Goal: Task Accomplishment & Management: Complete application form

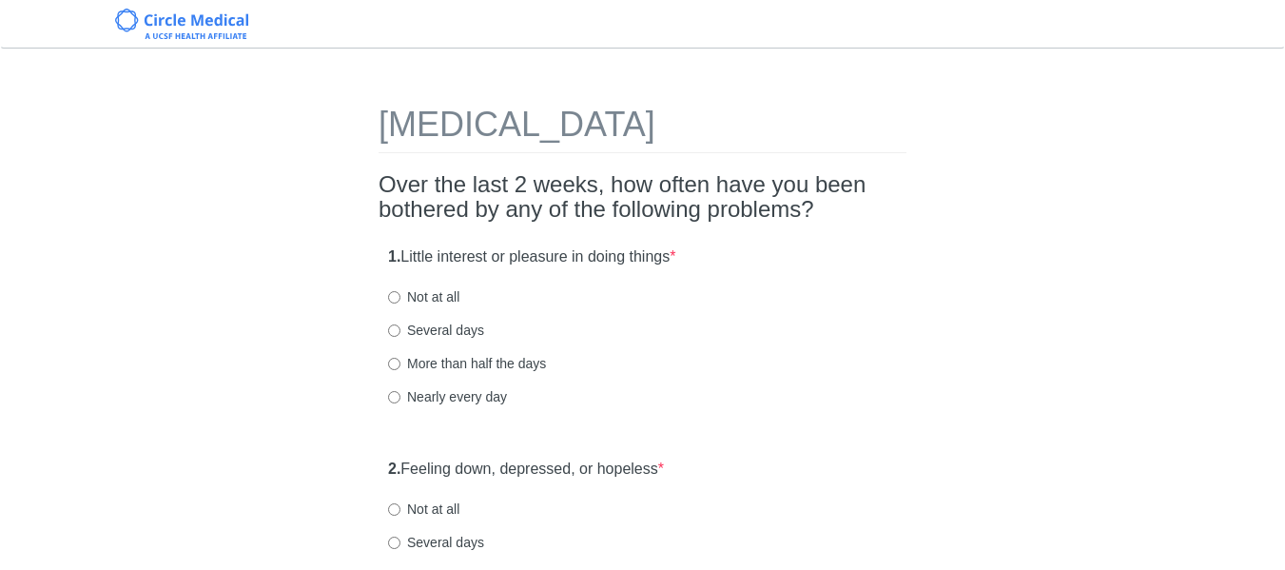
scroll to position [95, 0]
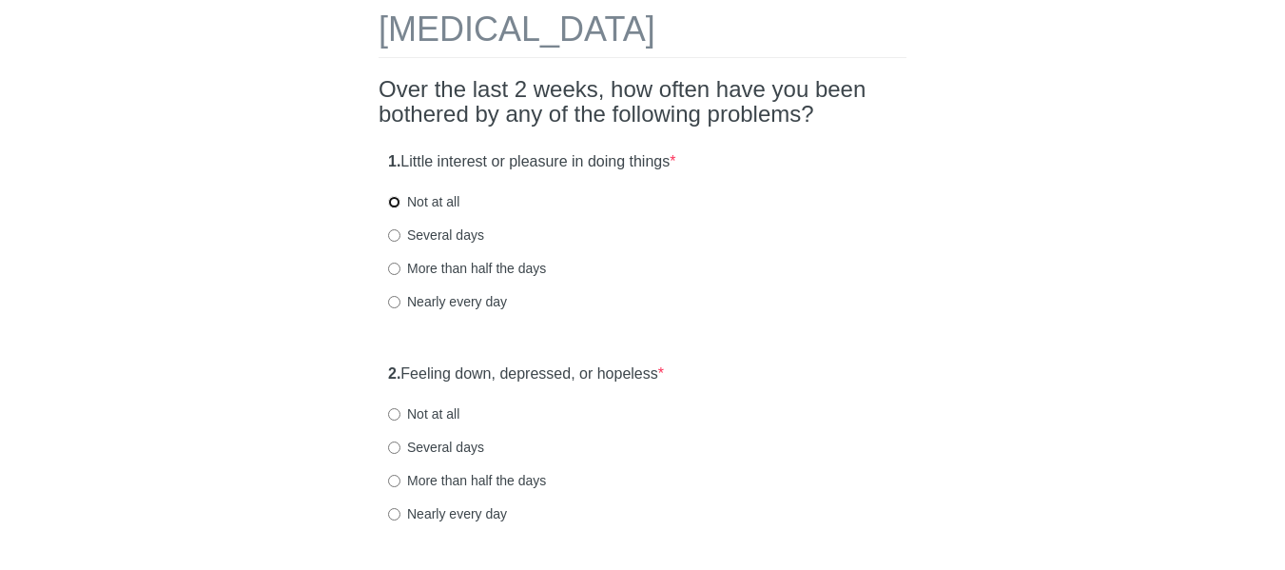
click at [397, 201] on input "Not at all" at bounding box center [394, 202] width 12 height 12
radio input "true"
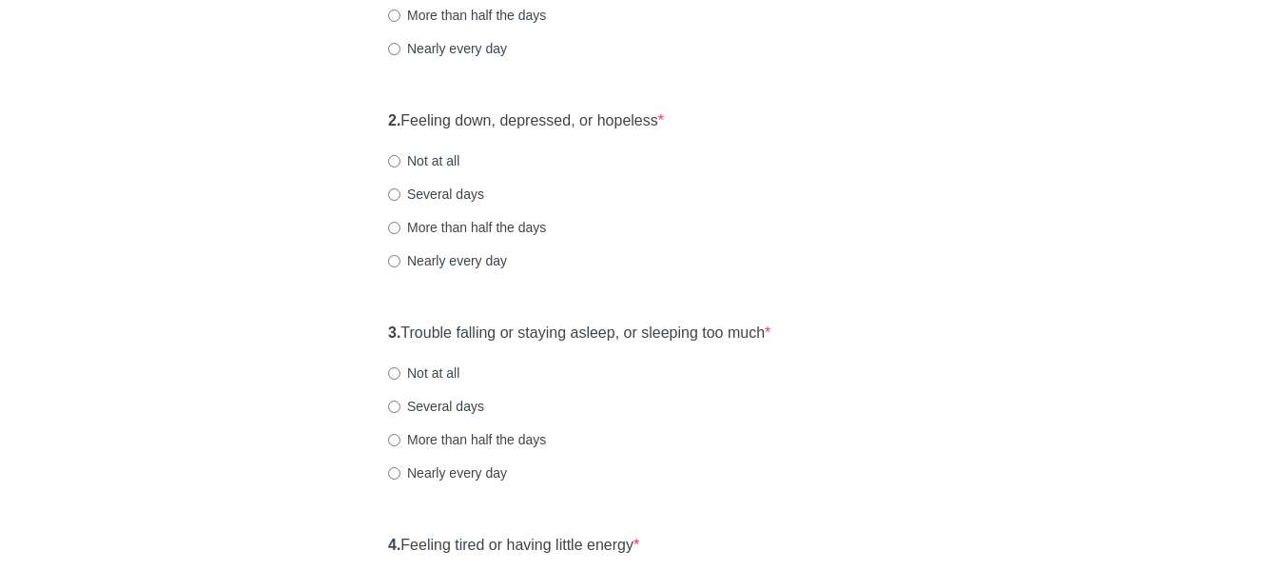
scroll to position [381, 0]
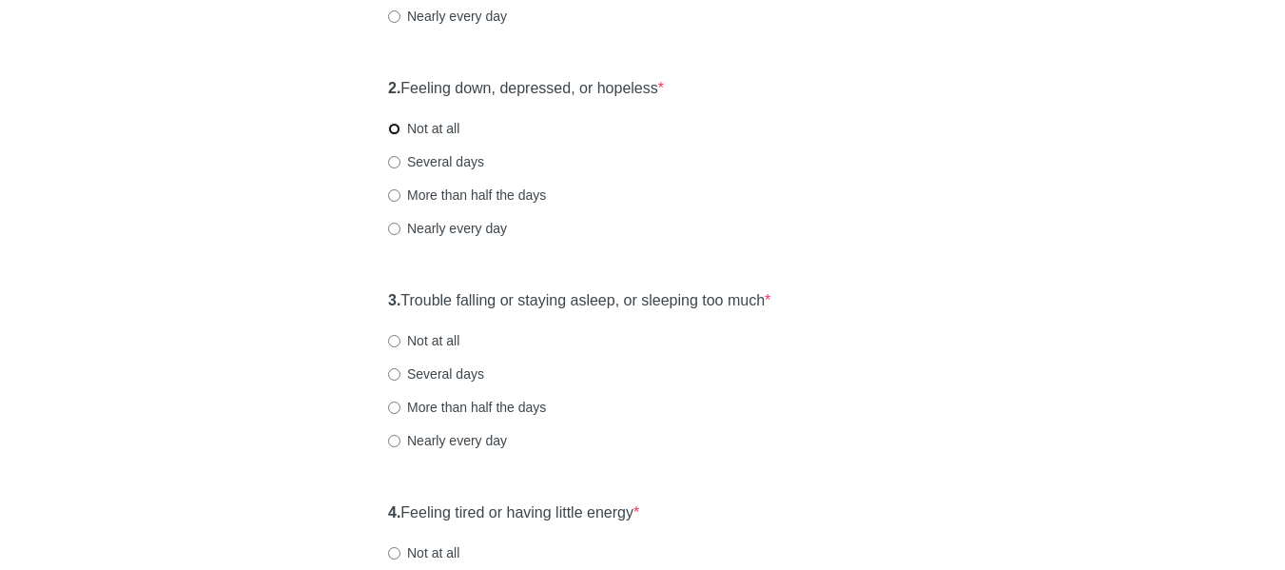
click at [391, 127] on input "Not at all" at bounding box center [394, 129] width 12 height 12
radio input "true"
click at [384, 308] on div "3. Trouble falling or staying asleep, or sleeping too much * Not at all Several…" at bounding box center [643, 380] width 528 height 198
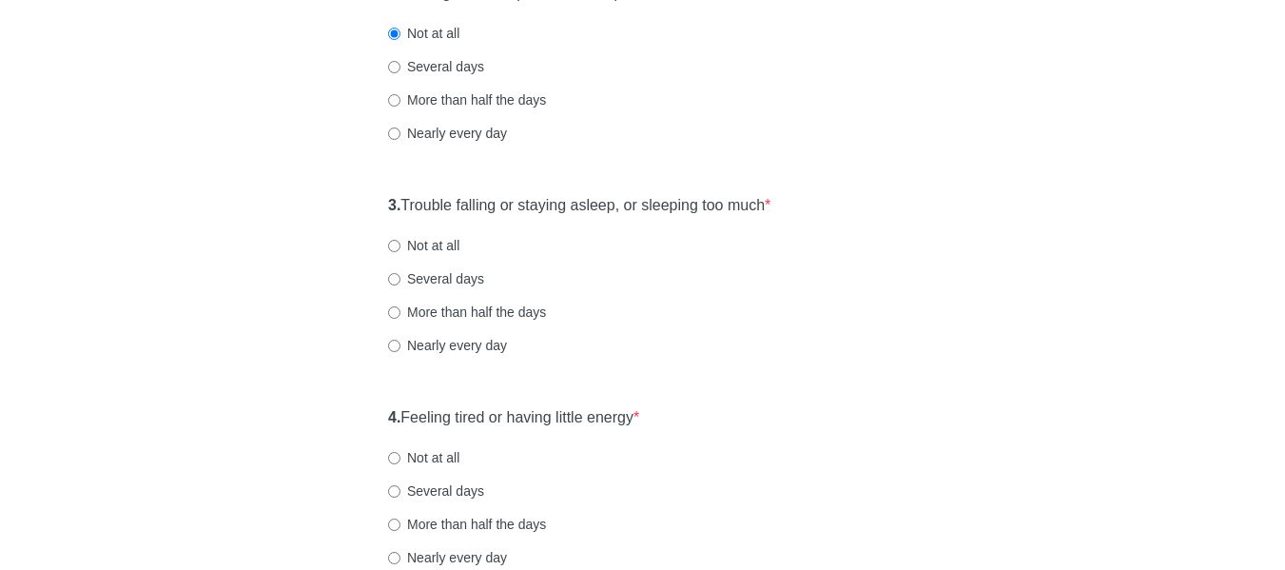
scroll to position [571, 0]
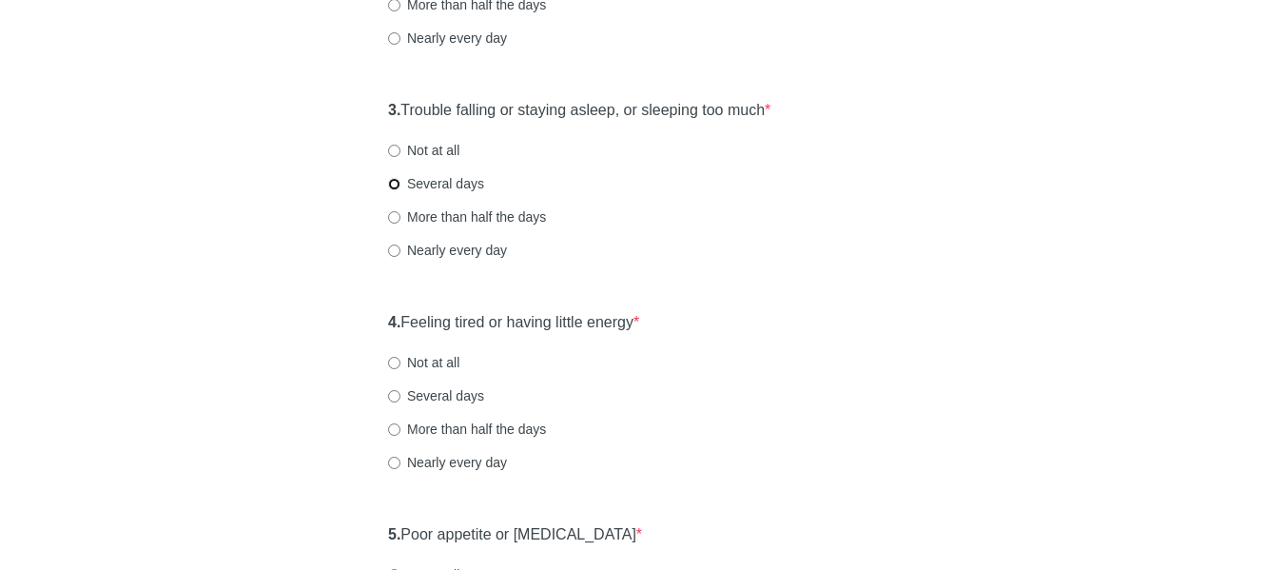
click at [400, 185] on input "Several days" at bounding box center [394, 184] width 12 height 12
radio input "true"
click at [376, 326] on div "[MEDICAL_DATA] Over the last 2 weeks, how often have you been bothered by any o…" at bounding box center [642, 579] width 557 height 2164
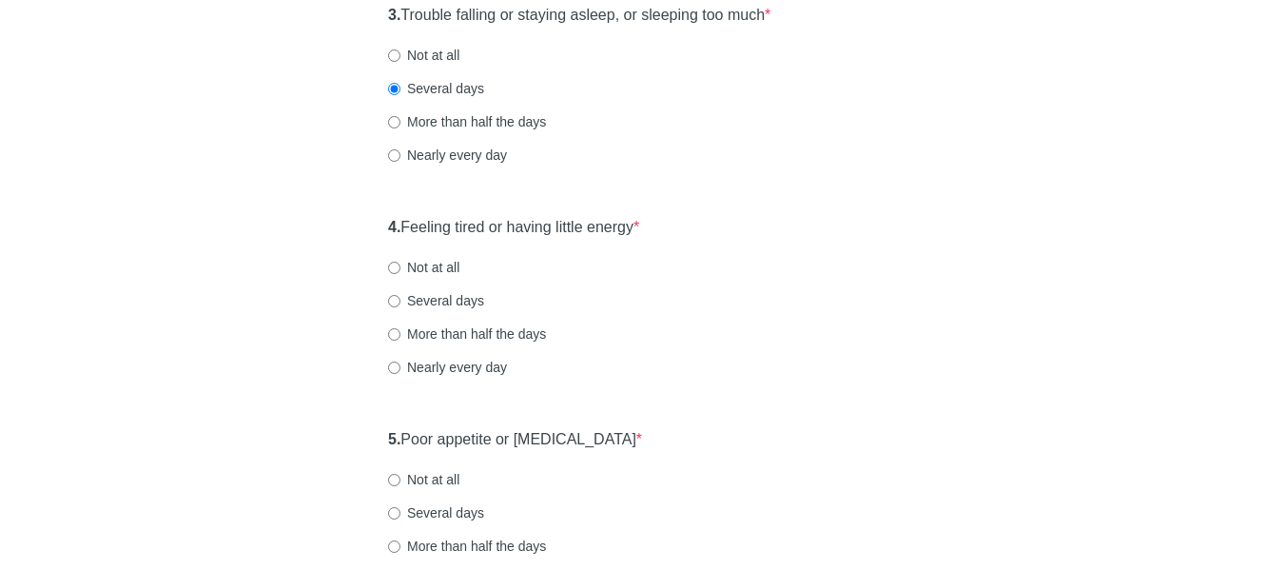
scroll to position [761, 0]
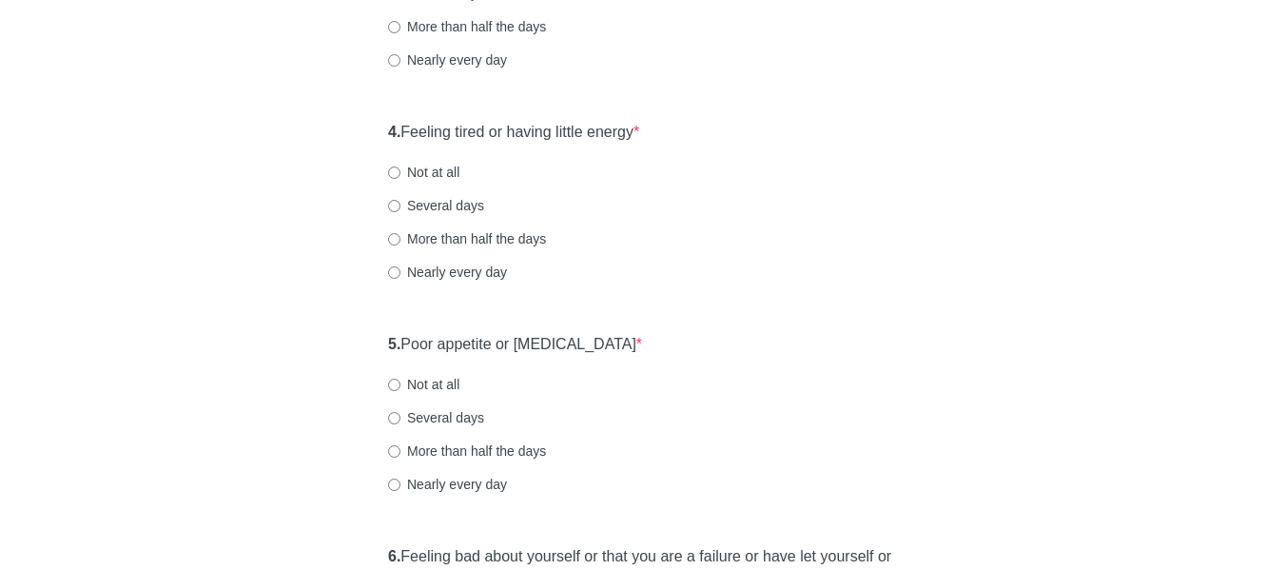
click at [380, 131] on div "4. Feeling tired or having little energy * Not at all Several days More than ha…" at bounding box center [643, 211] width 528 height 198
click at [383, 134] on div "4. Feeling tired or having little energy * Not at all Several days More than ha…" at bounding box center [643, 211] width 528 height 198
click at [381, 127] on div "4. Feeling tired or having little energy * Not at all Several days More than ha…" at bounding box center [643, 211] width 528 height 198
click at [385, 132] on div "4. Feeling tired or having little energy * Not at all Several days More than ha…" at bounding box center [643, 211] width 528 height 198
click at [390, 132] on strong "4." at bounding box center [394, 132] width 12 height 16
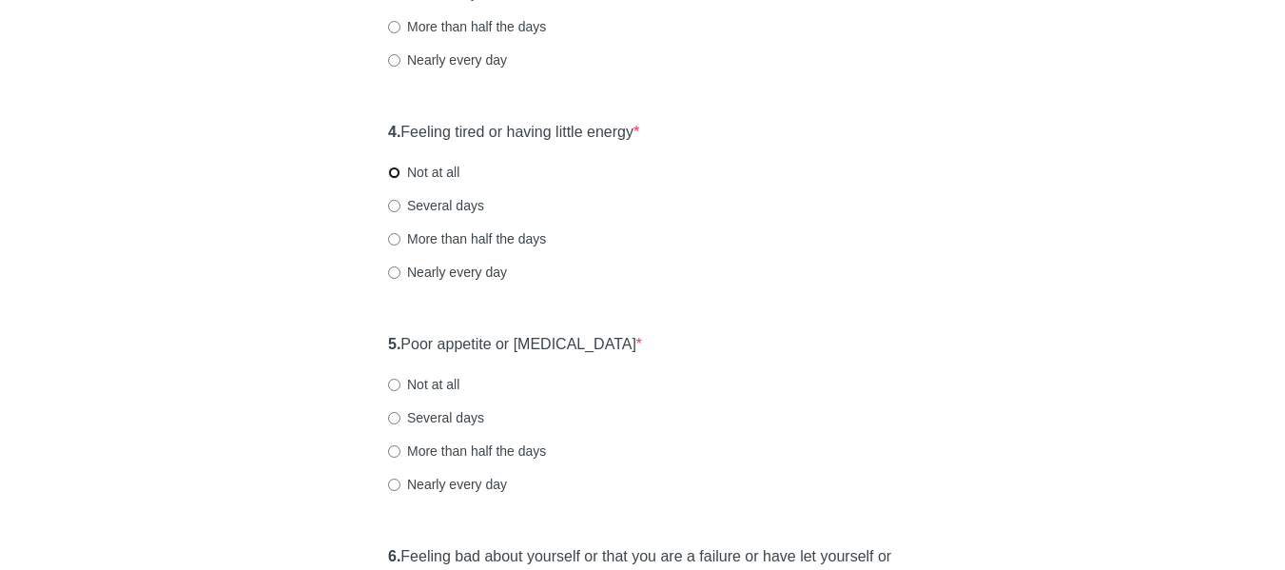
click at [391, 172] on input "Not at all" at bounding box center [394, 172] width 12 height 12
radio input "true"
click at [366, 348] on div "[MEDICAL_DATA] Over the last 2 weeks, how often have you been bothered by any o…" at bounding box center [642, 388] width 557 height 2164
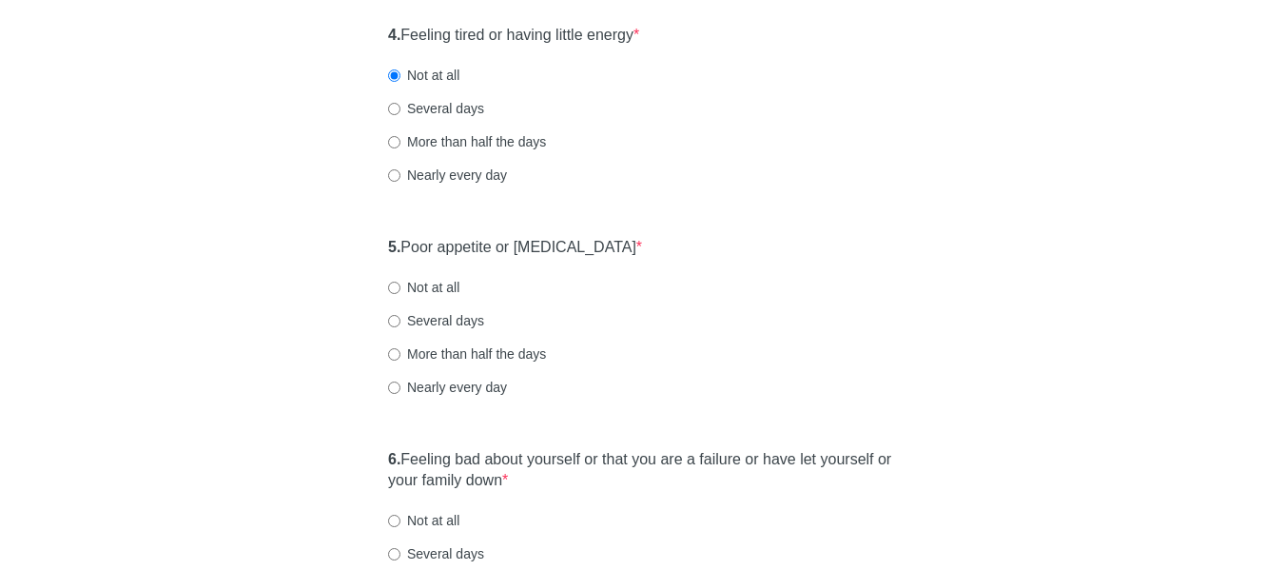
scroll to position [951, 0]
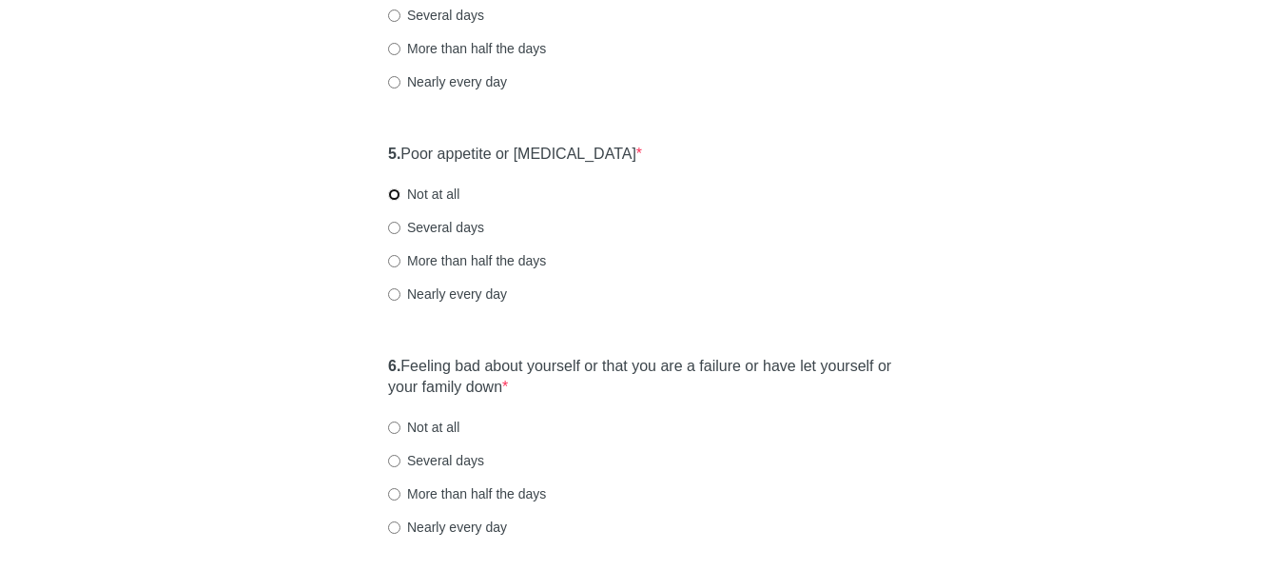
click at [394, 196] on input "Not at all" at bounding box center [394, 194] width 12 height 12
radio input "true"
click at [364, 363] on div "[MEDICAL_DATA] Over the last 2 weeks, how often have you been bothered by any o…" at bounding box center [642, 198] width 557 height 2164
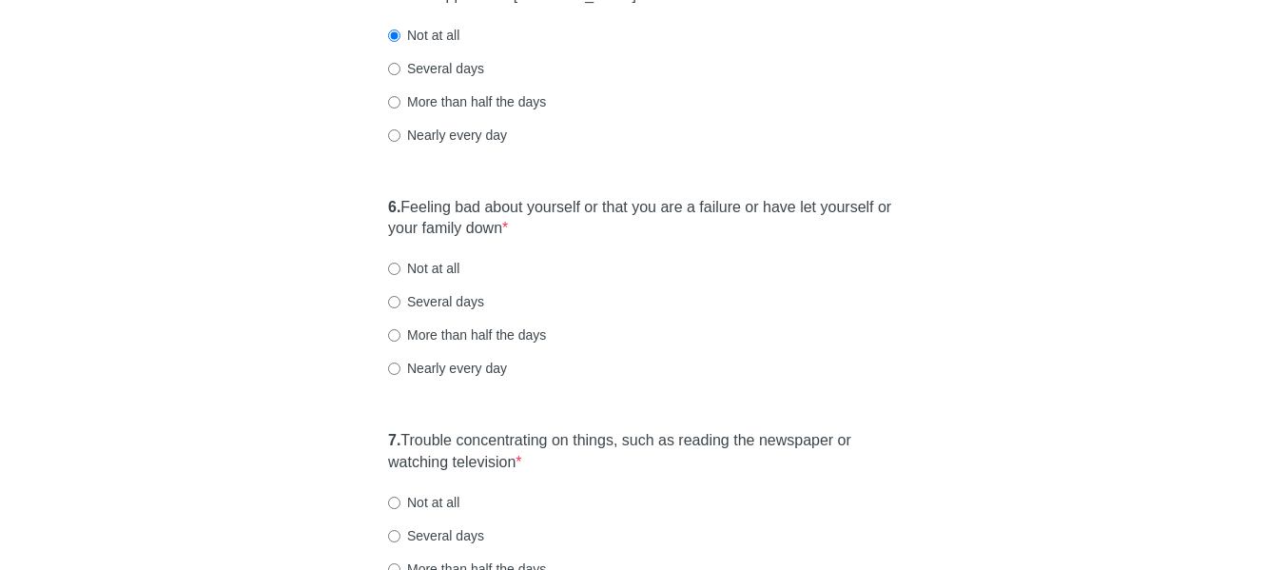
scroll to position [1142, 0]
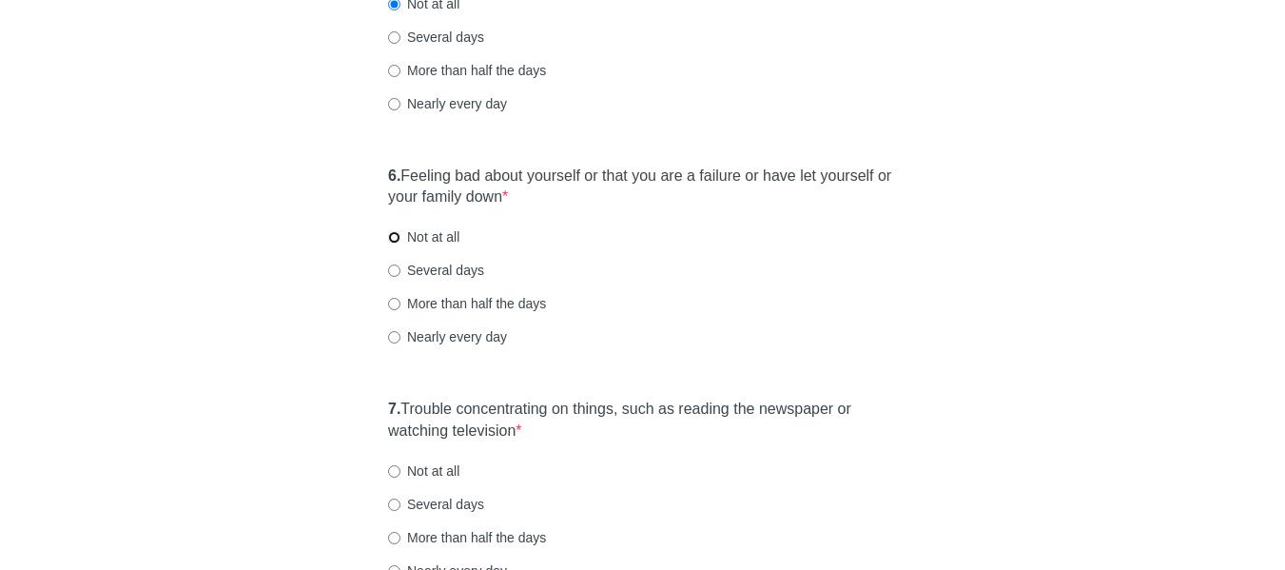
click at [392, 233] on input "Not at all" at bounding box center [394, 237] width 12 height 12
radio input "true"
click at [353, 413] on div "[MEDICAL_DATA] Over the last 2 weeks, how often have you been bothered by any o…" at bounding box center [643, 8] width 1113 height 2164
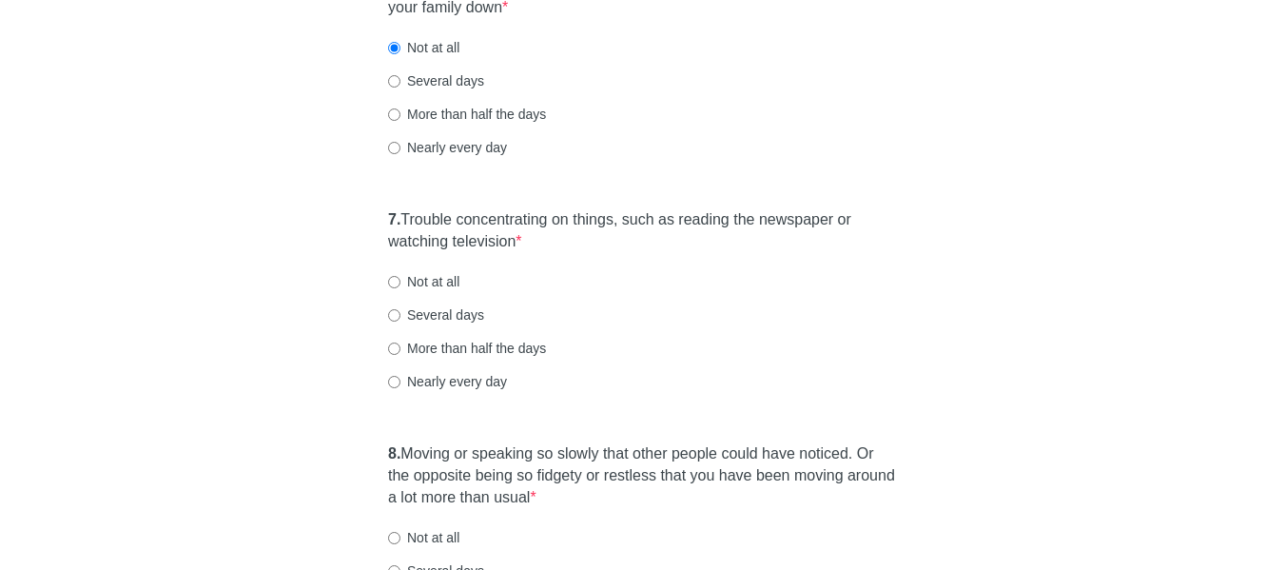
scroll to position [1332, 0]
click at [391, 278] on input "Not at all" at bounding box center [394, 281] width 12 height 12
radio input "true"
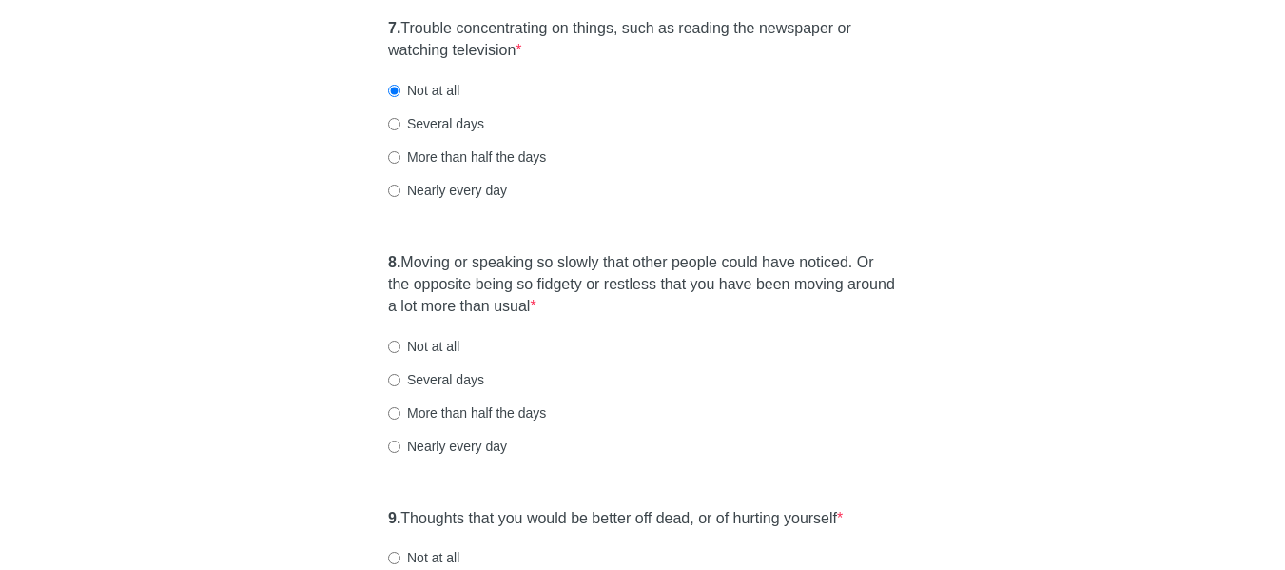
scroll to position [1617, 0]
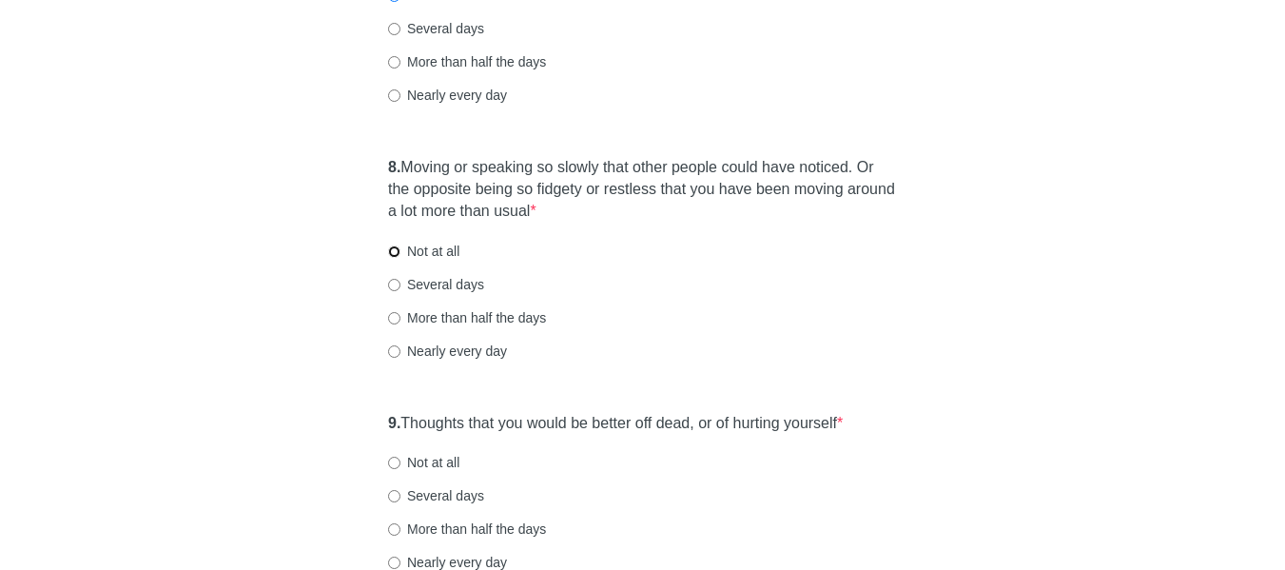
click at [395, 257] on input "Not at all" at bounding box center [394, 251] width 12 height 12
radio input "true"
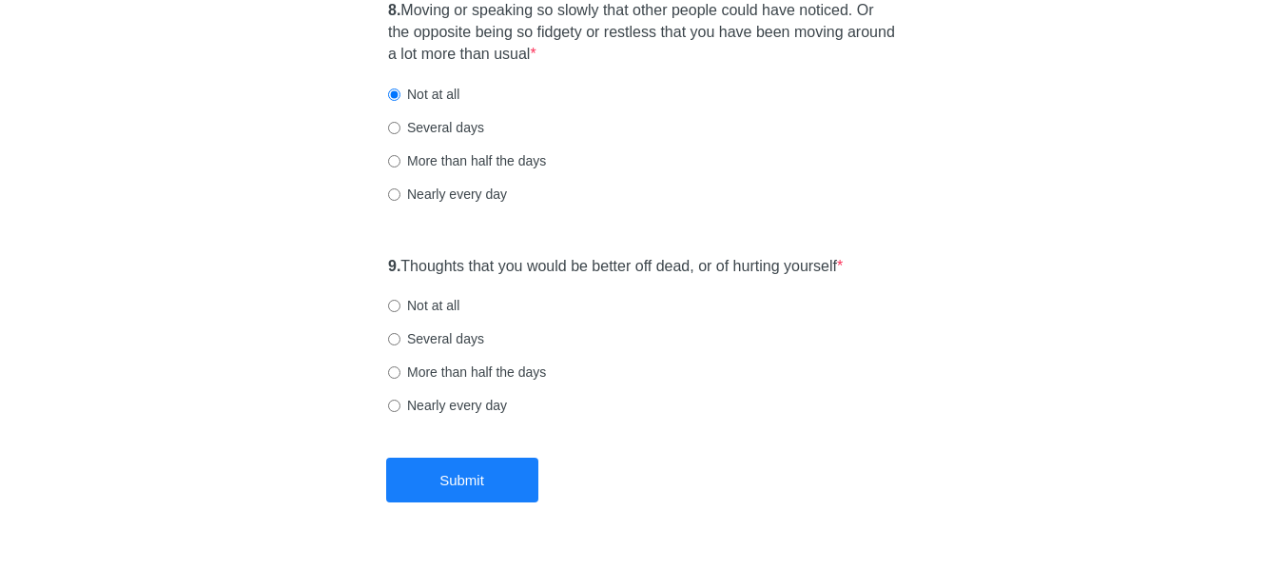
scroll to position [1808, 0]
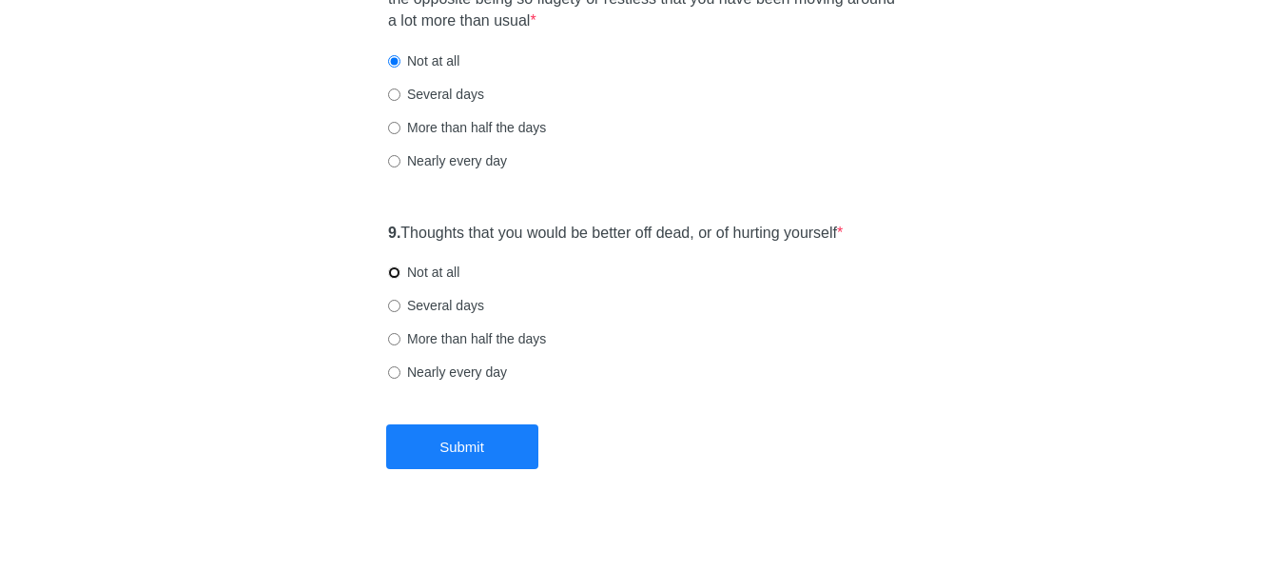
click at [394, 274] on input "Not at all" at bounding box center [394, 272] width 12 height 12
radio input "true"
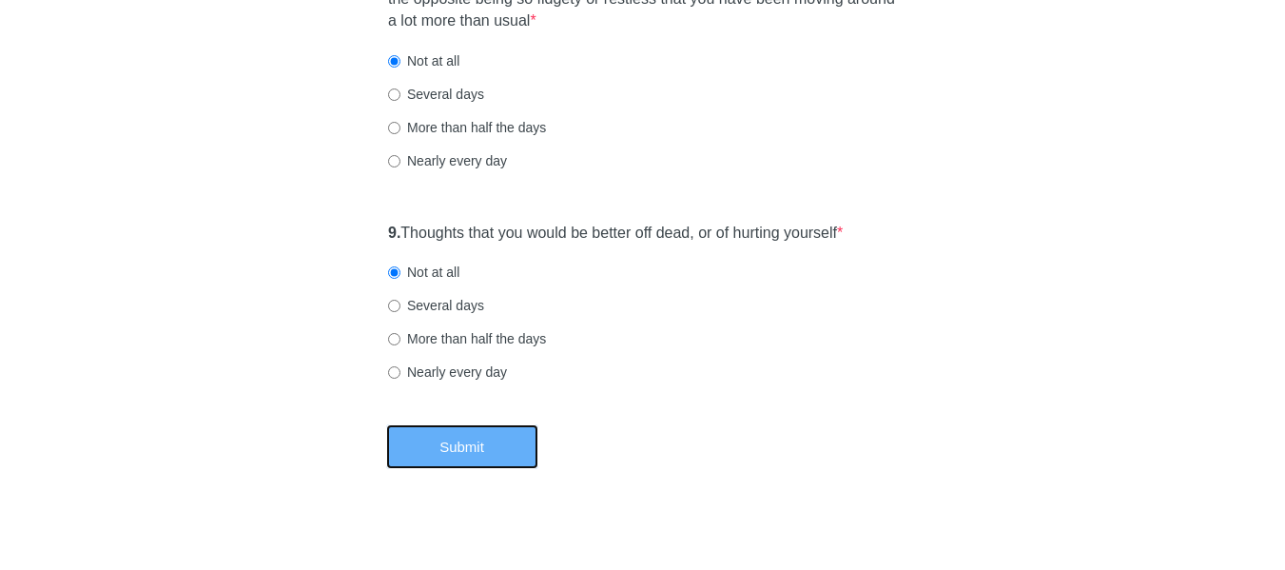
click at [476, 450] on button "Submit" at bounding box center [462, 446] width 152 height 45
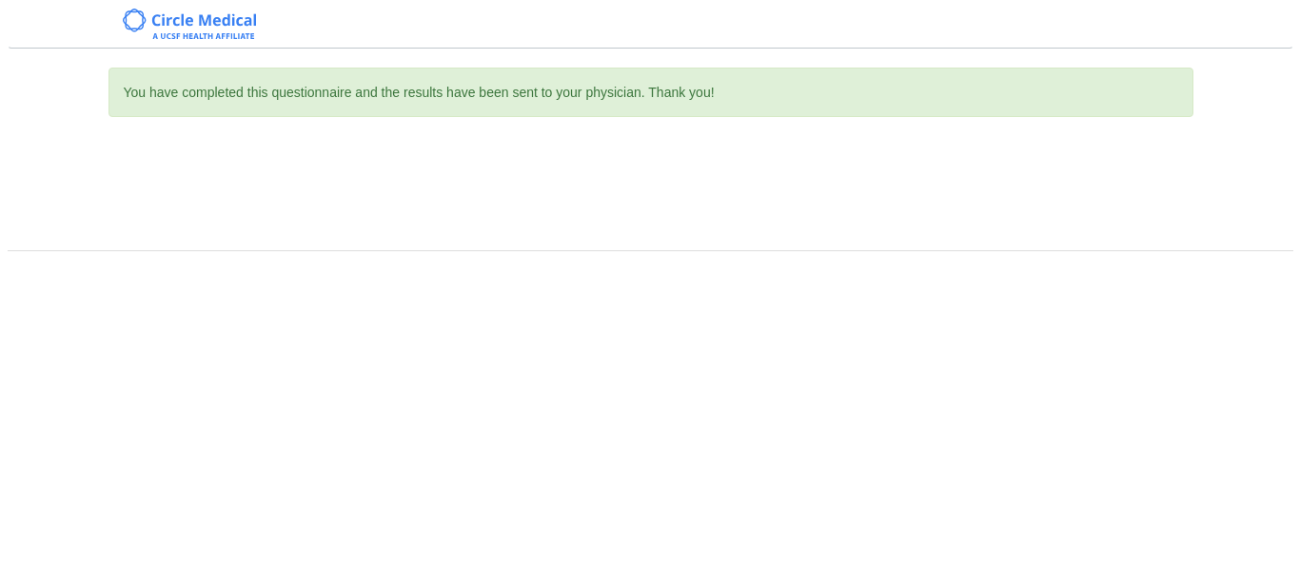
scroll to position [0, 0]
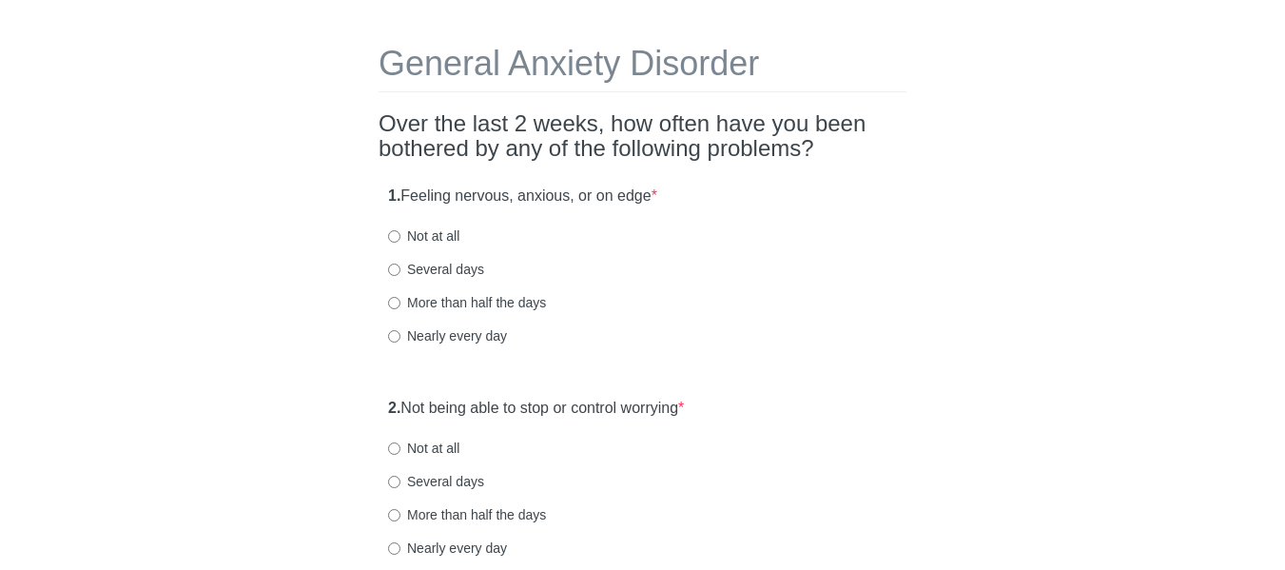
scroll to position [95, 0]
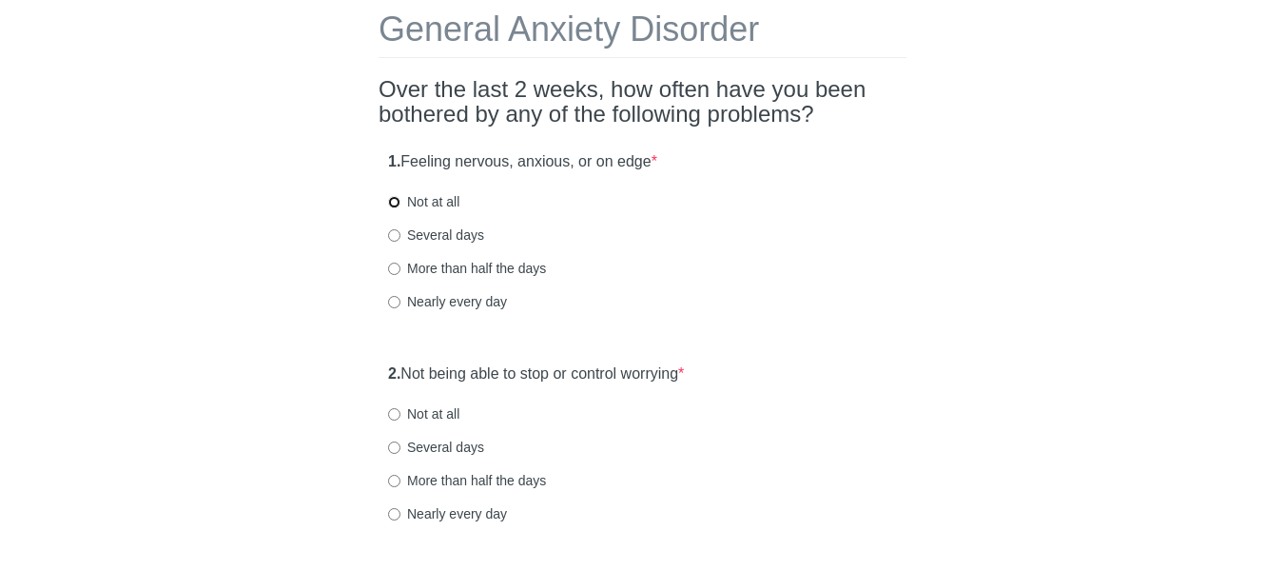
click at [398, 204] on input "Not at all" at bounding box center [394, 202] width 12 height 12
radio input "true"
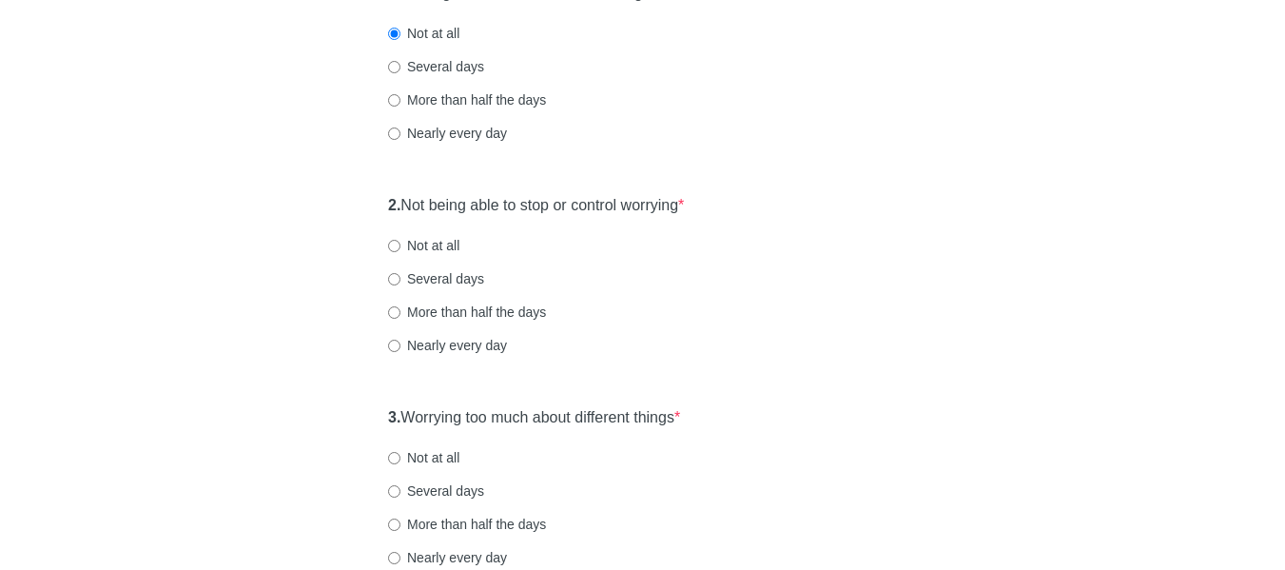
scroll to position [285, 0]
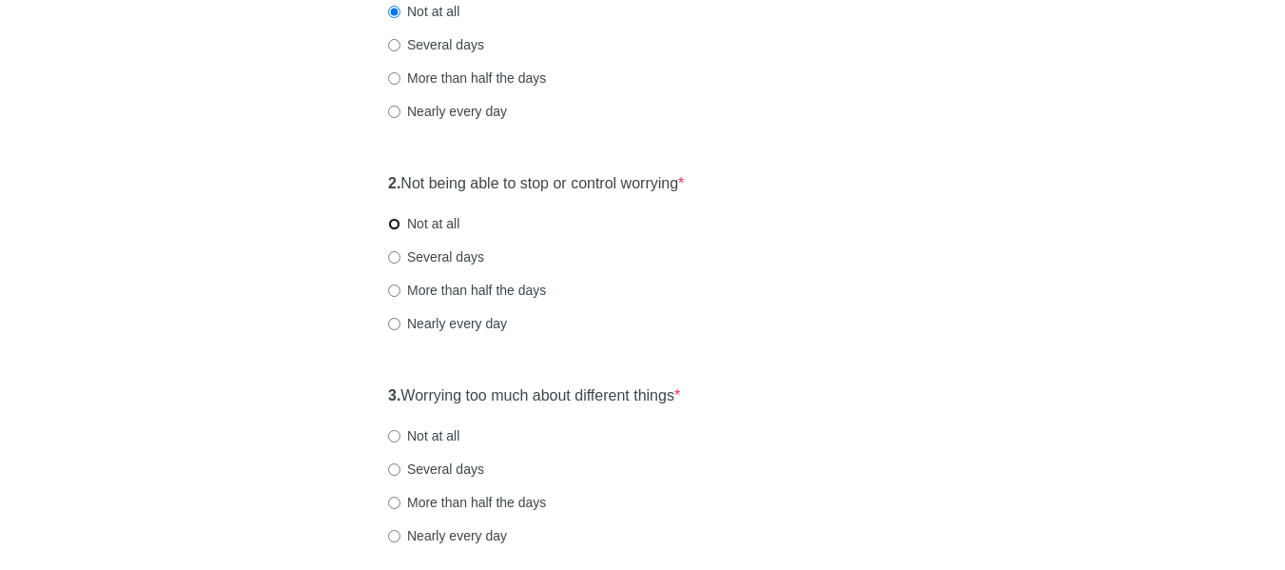
click at [397, 225] on input "Not at all" at bounding box center [394, 224] width 12 height 12
radio input "true"
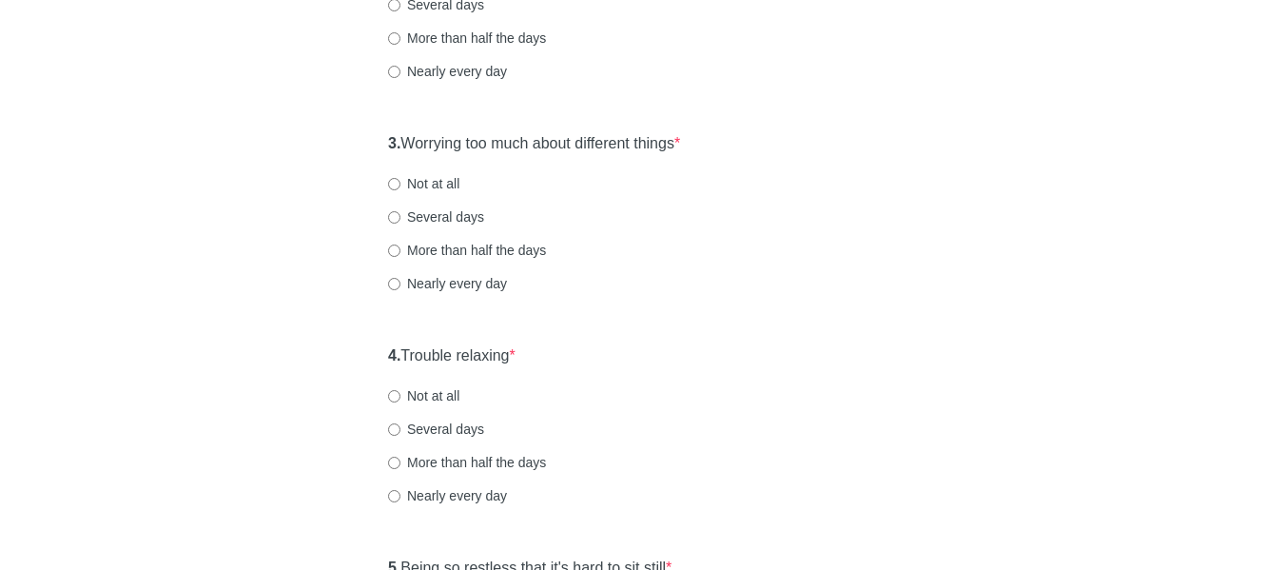
scroll to position [571, 0]
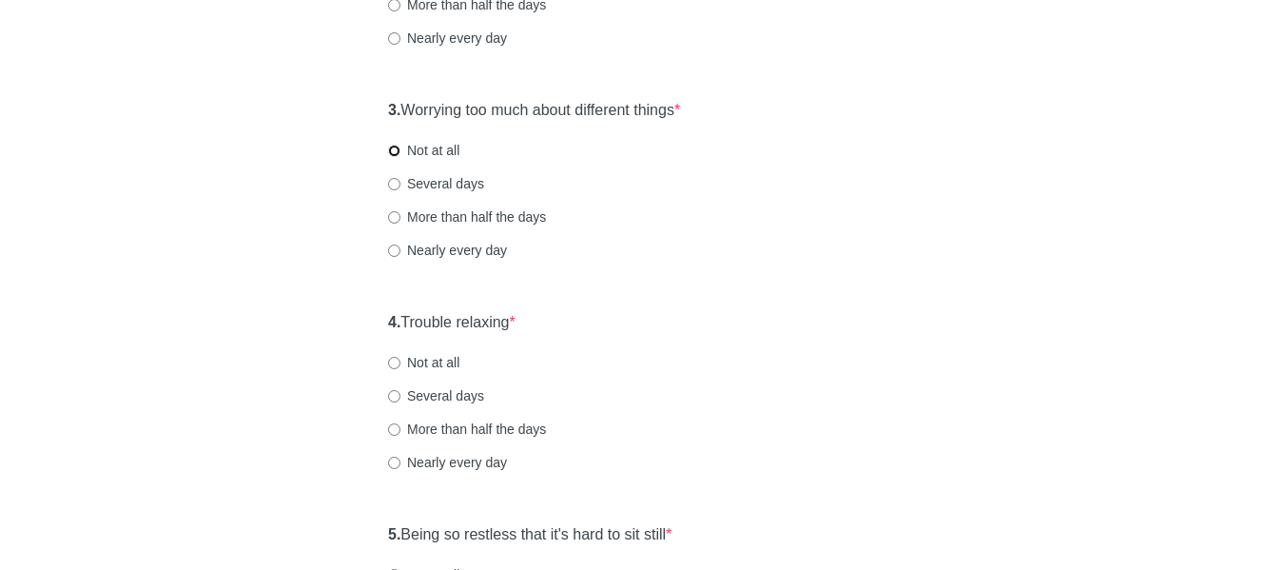
click at [395, 146] on input "Not at all" at bounding box center [394, 151] width 12 height 12
radio input "true"
click at [365, 323] on div "General Anxiety Disorder Over the last 2 weeks, how often have you been bothere…" at bounding box center [642, 323] width 557 height 1653
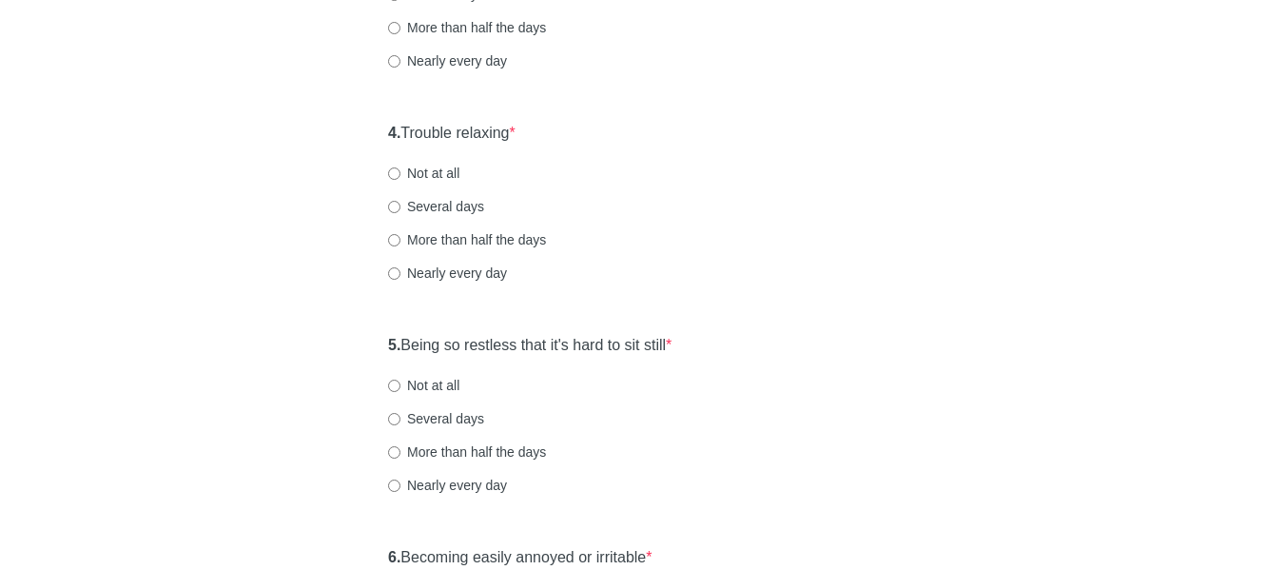
scroll to position [761, 0]
click at [397, 173] on input "Not at all" at bounding box center [394, 172] width 12 height 12
radio input "true"
click at [359, 353] on div "General Anxiety Disorder Over the last 2 weeks, how often have you been bothere…" at bounding box center [643, 132] width 1113 height 1653
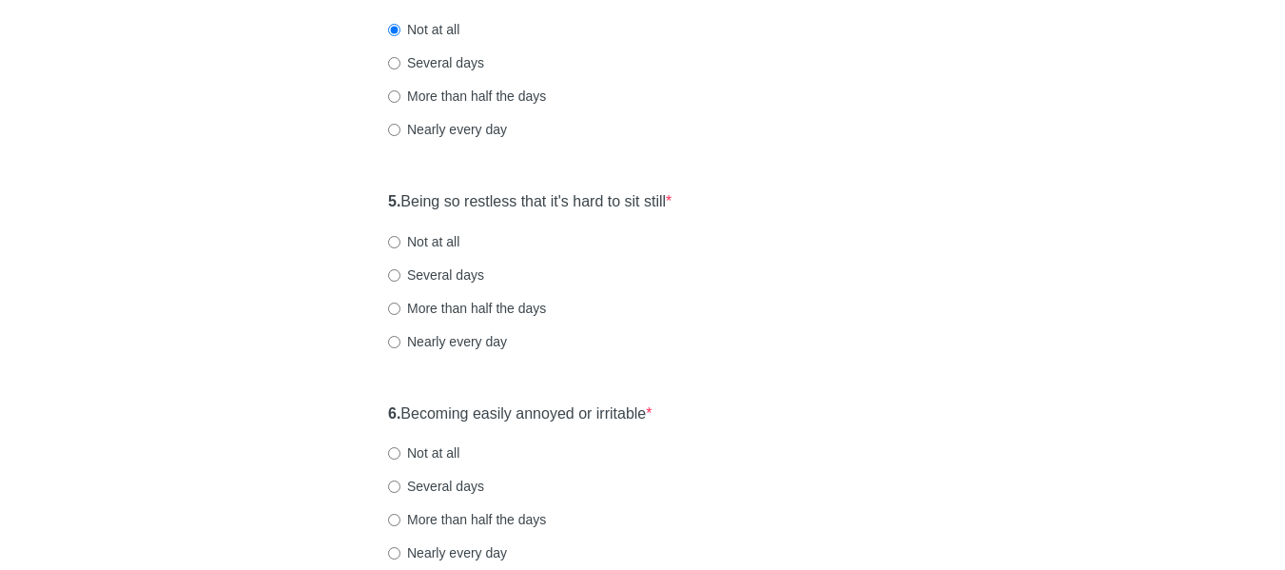
scroll to position [951, 0]
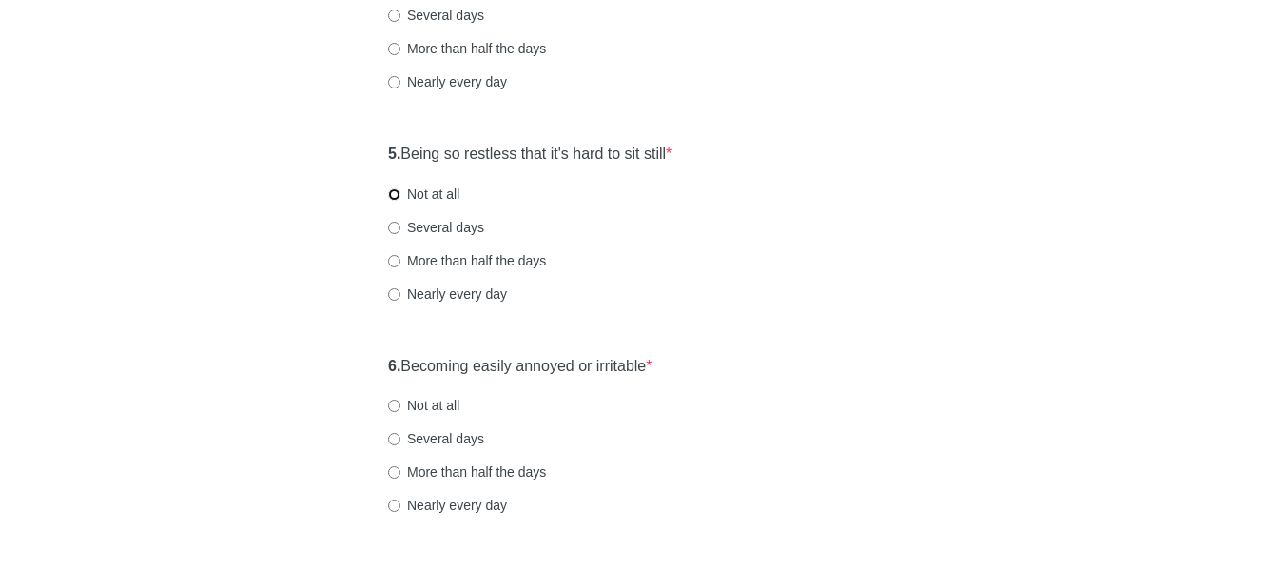
click at [393, 193] on input "Not at all" at bounding box center [394, 194] width 12 height 12
radio input "true"
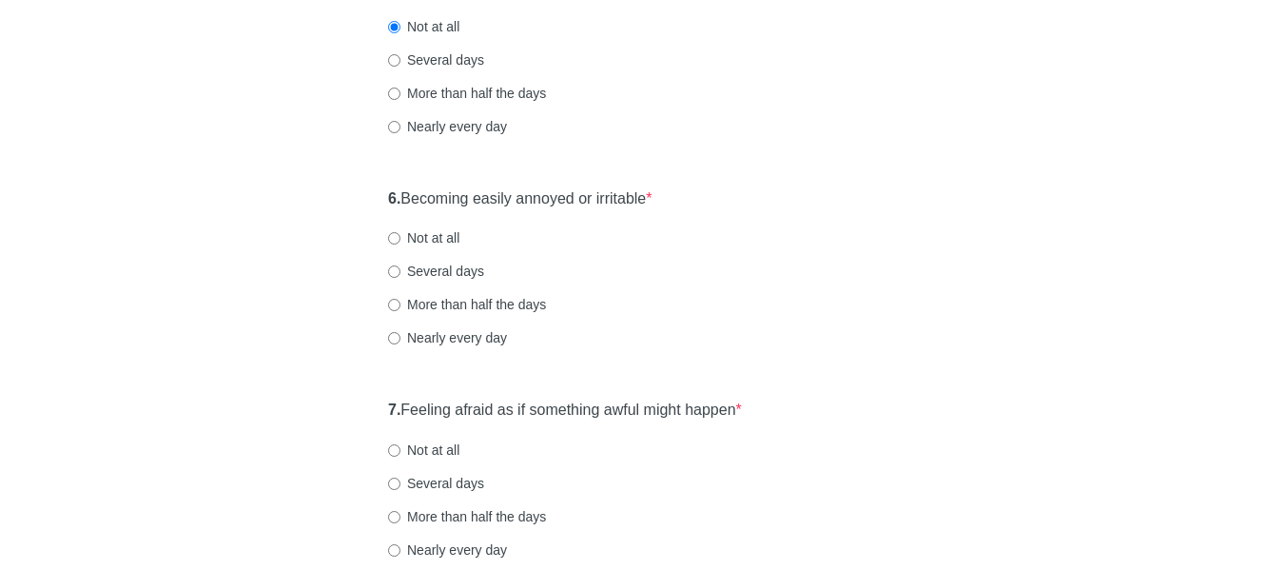
scroll to position [1142, 0]
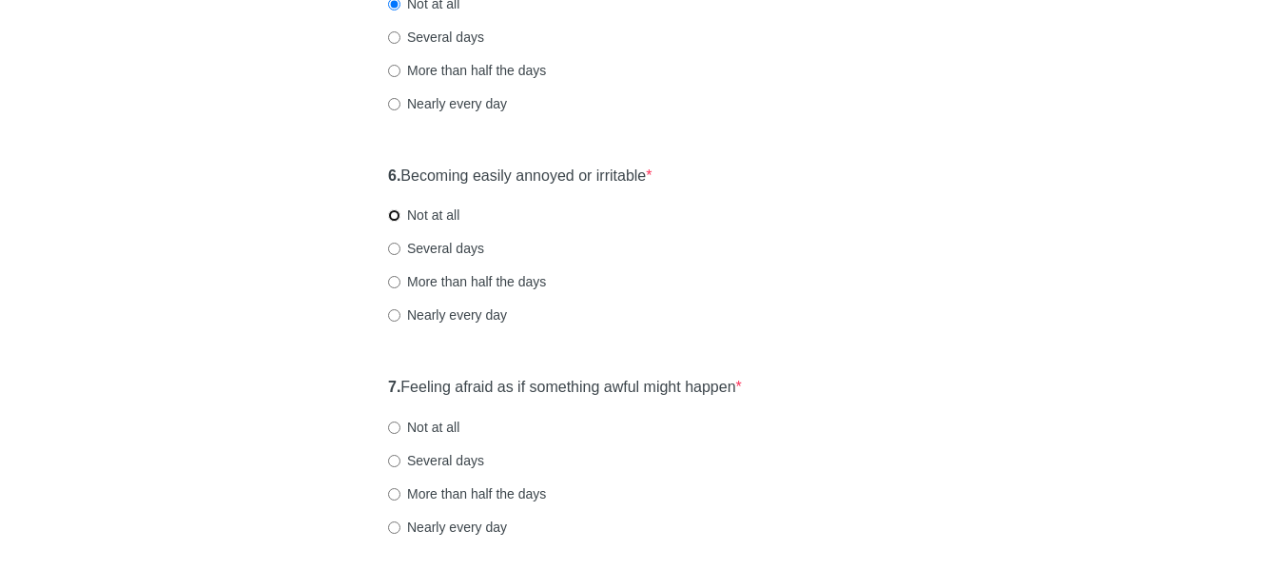
click at [391, 216] on input "Not at all" at bounding box center [394, 215] width 12 height 12
radio input "true"
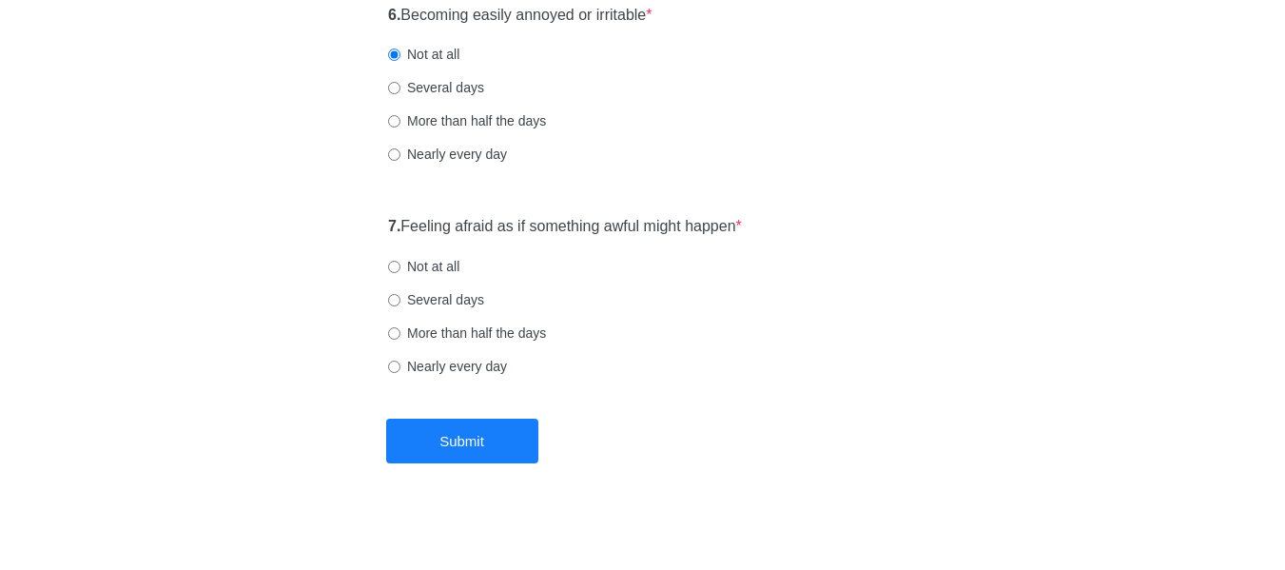
scroll to position [1311, 0]
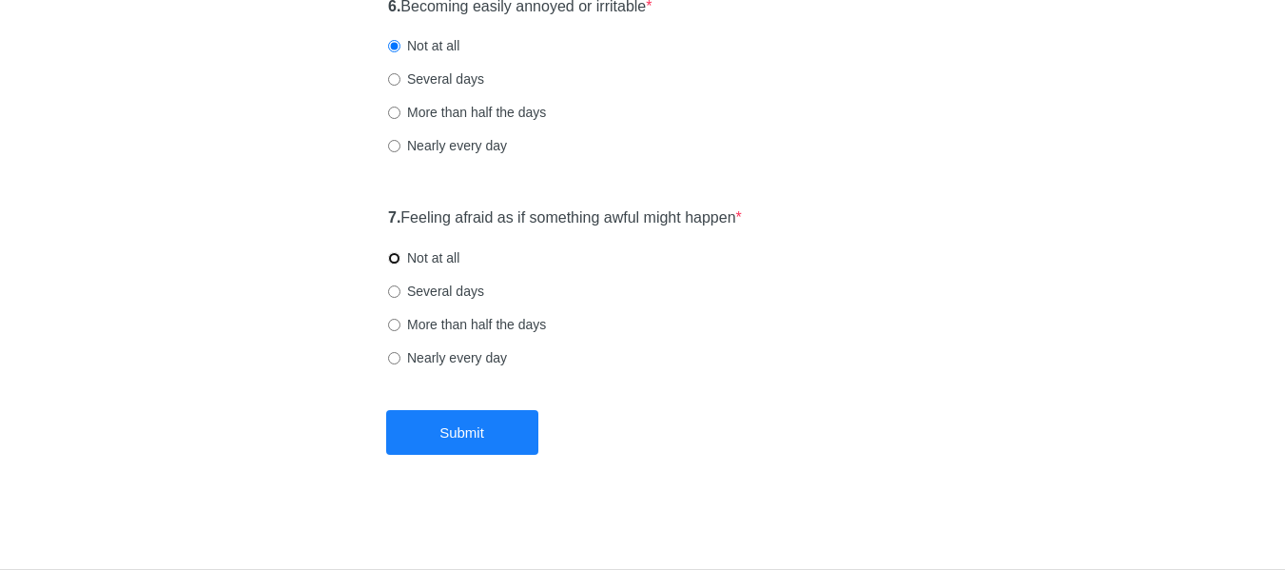
click at [392, 256] on input "Not at all" at bounding box center [394, 258] width 12 height 12
radio input "true"
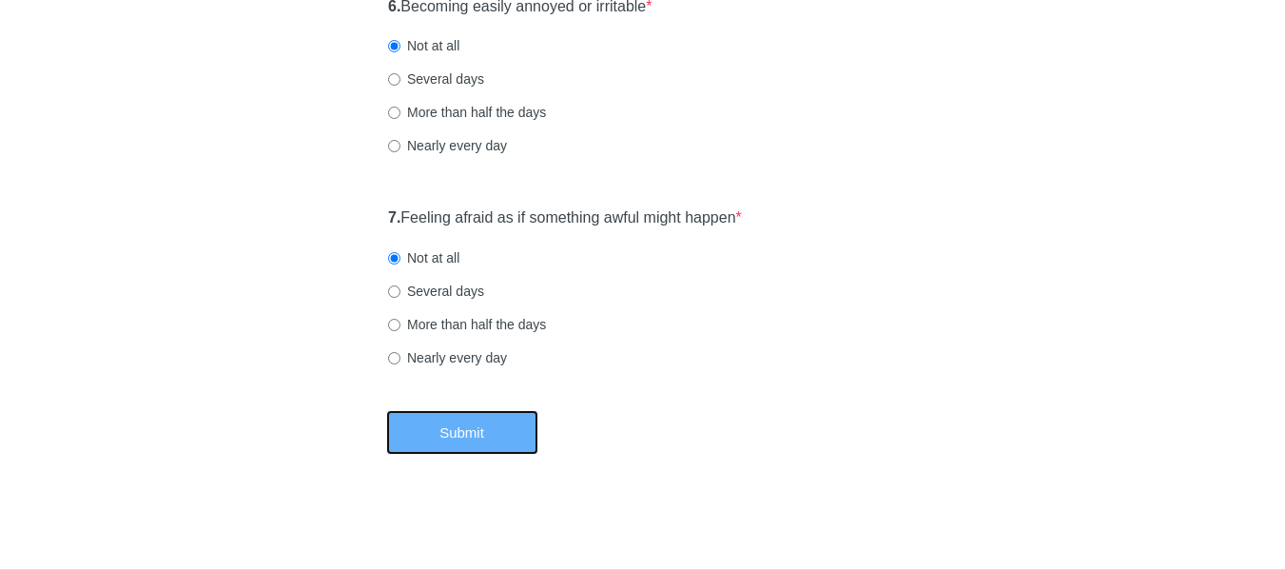
click at [441, 442] on button "Submit" at bounding box center [462, 432] width 152 height 45
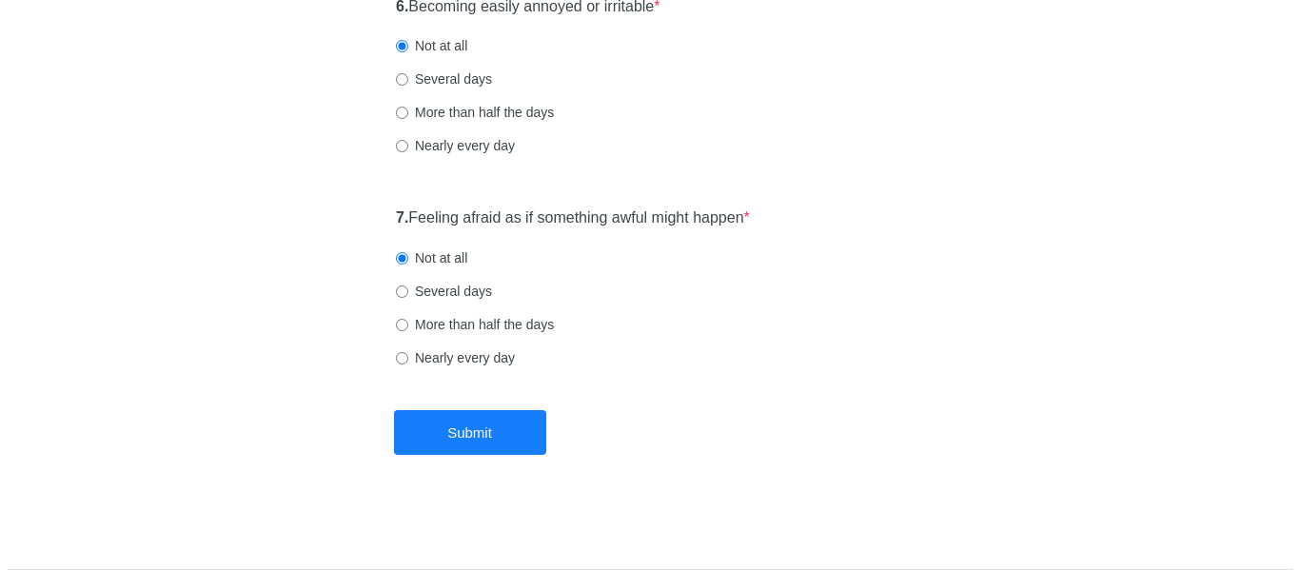
scroll to position [0, 0]
